Goal: Information Seeking & Learning: Learn about a topic

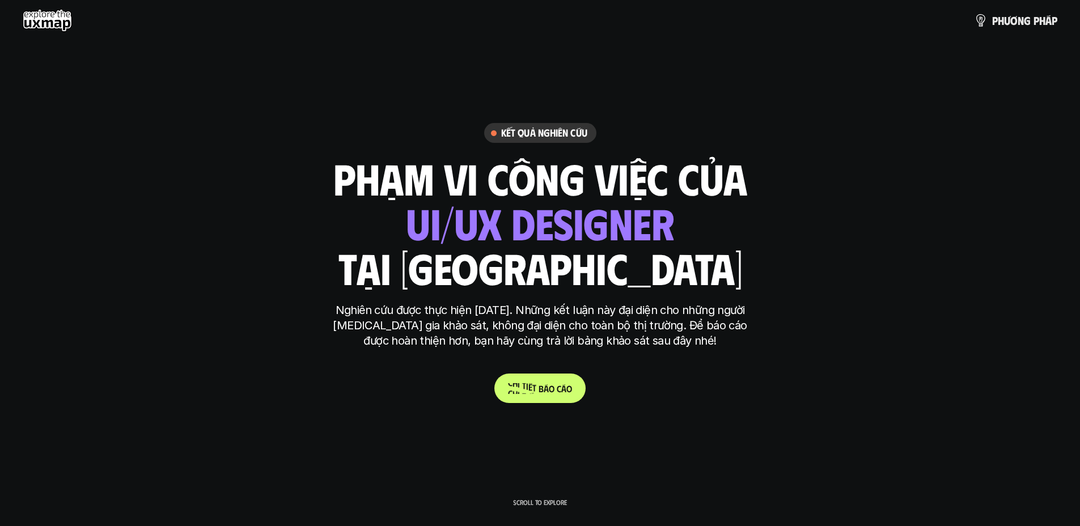
click at [529, 387] on p "C h i t i ế t b á o c á o" at bounding box center [540, 388] width 64 height 11
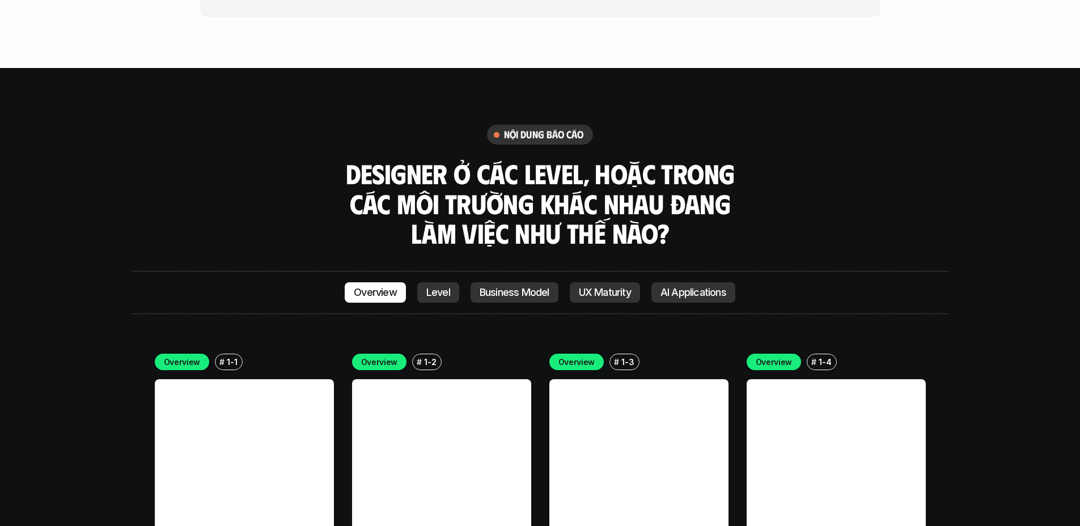
scroll to position [3221, 0]
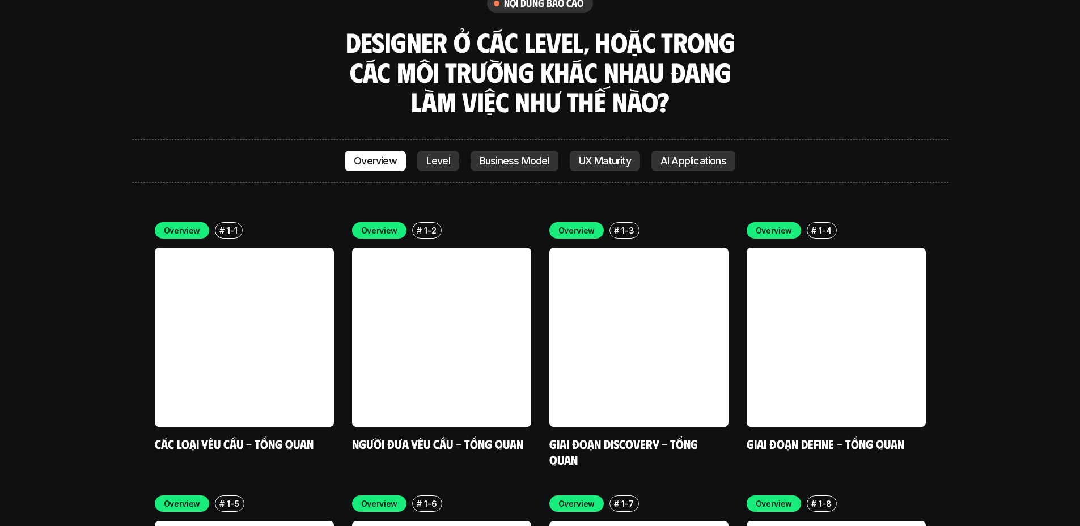
click at [443, 155] on p "Level" at bounding box center [438, 160] width 24 height 11
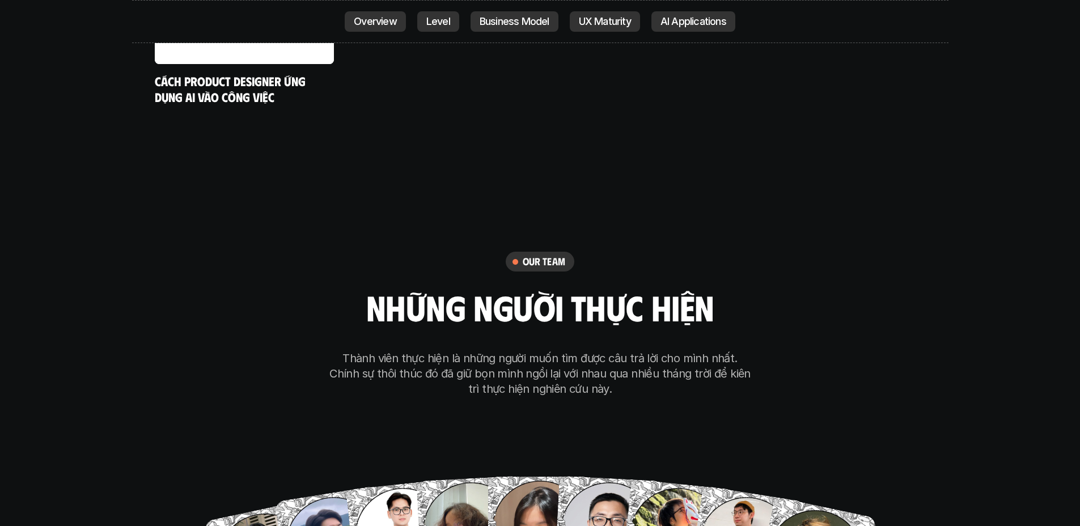
scroll to position [5992, 0]
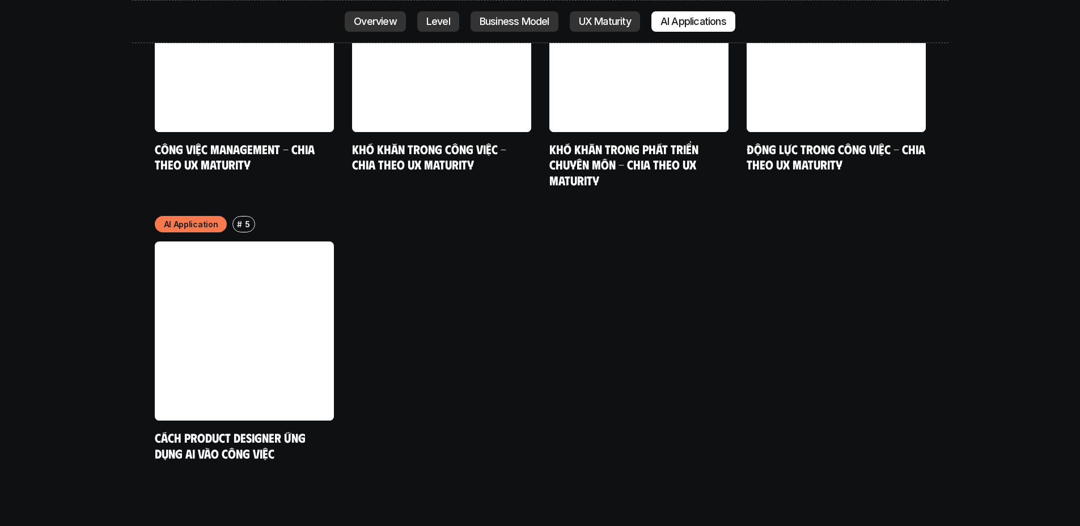
click at [240, 267] on link at bounding box center [244, 331] width 179 height 179
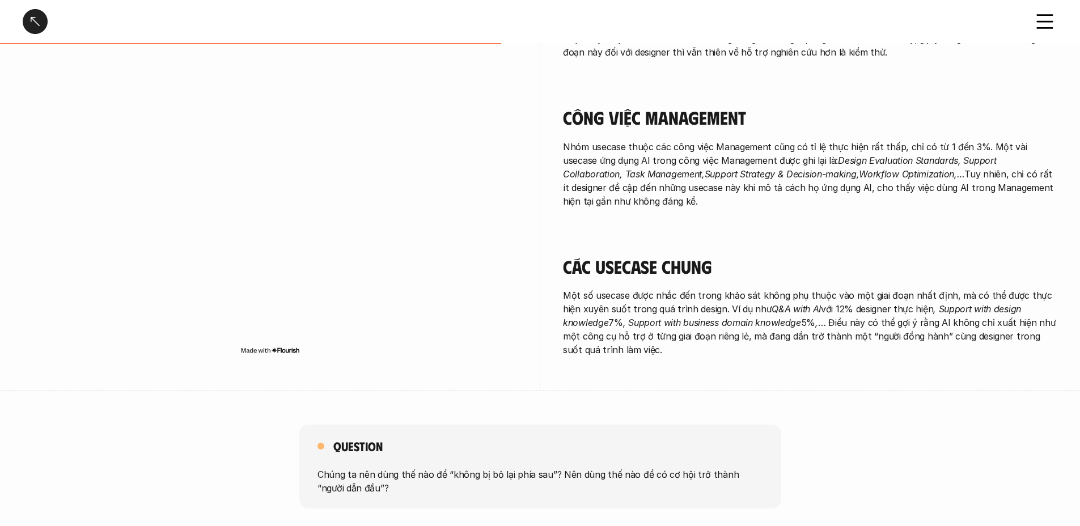
scroll to position [1977, 0]
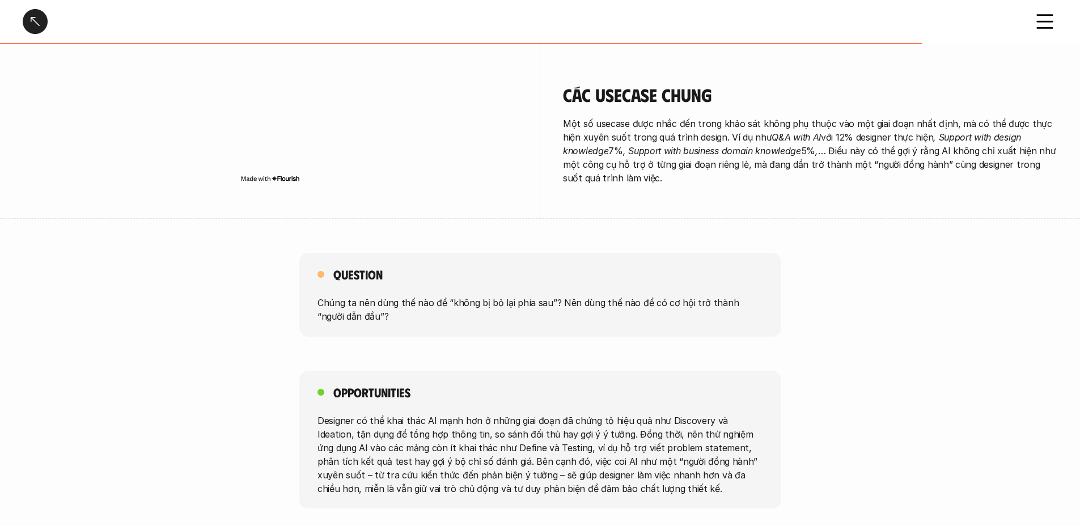
scroll to position [3871, 0]
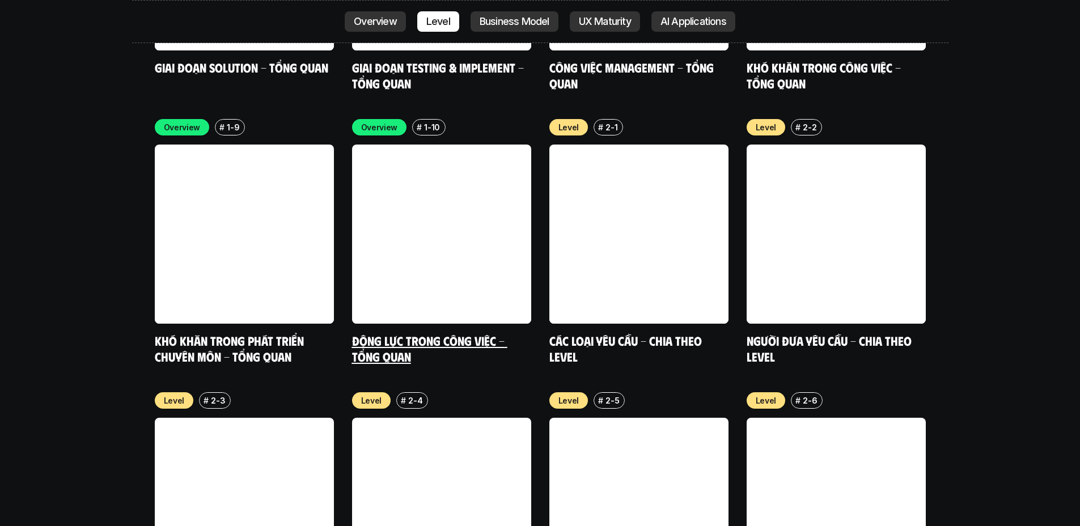
click at [458, 333] on h5 "Động lực trong công việc - Tổng quan" at bounding box center [441, 348] width 179 height 31
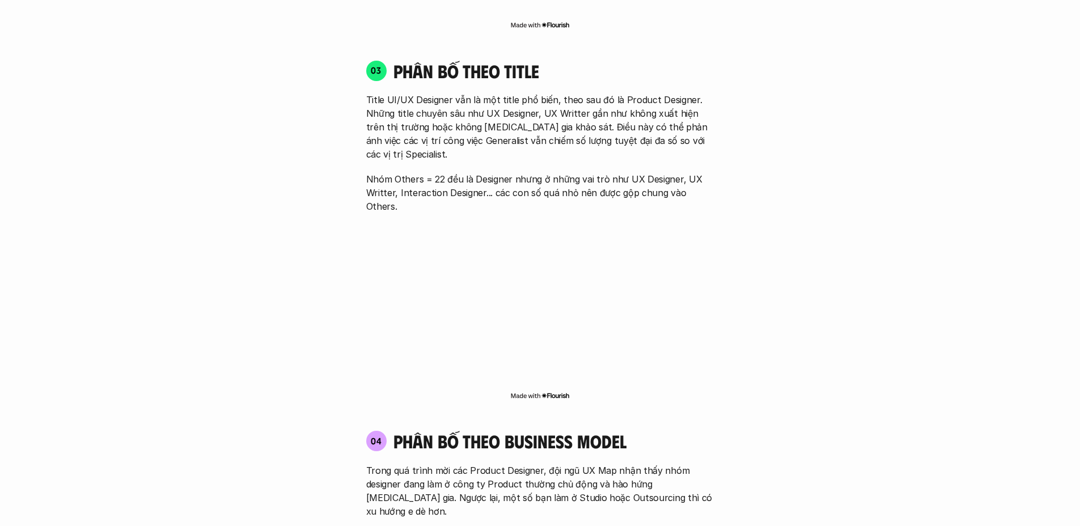
scroll to position [1940, 0]
